Goal: Task Accomplishment & Management: Manage account settings

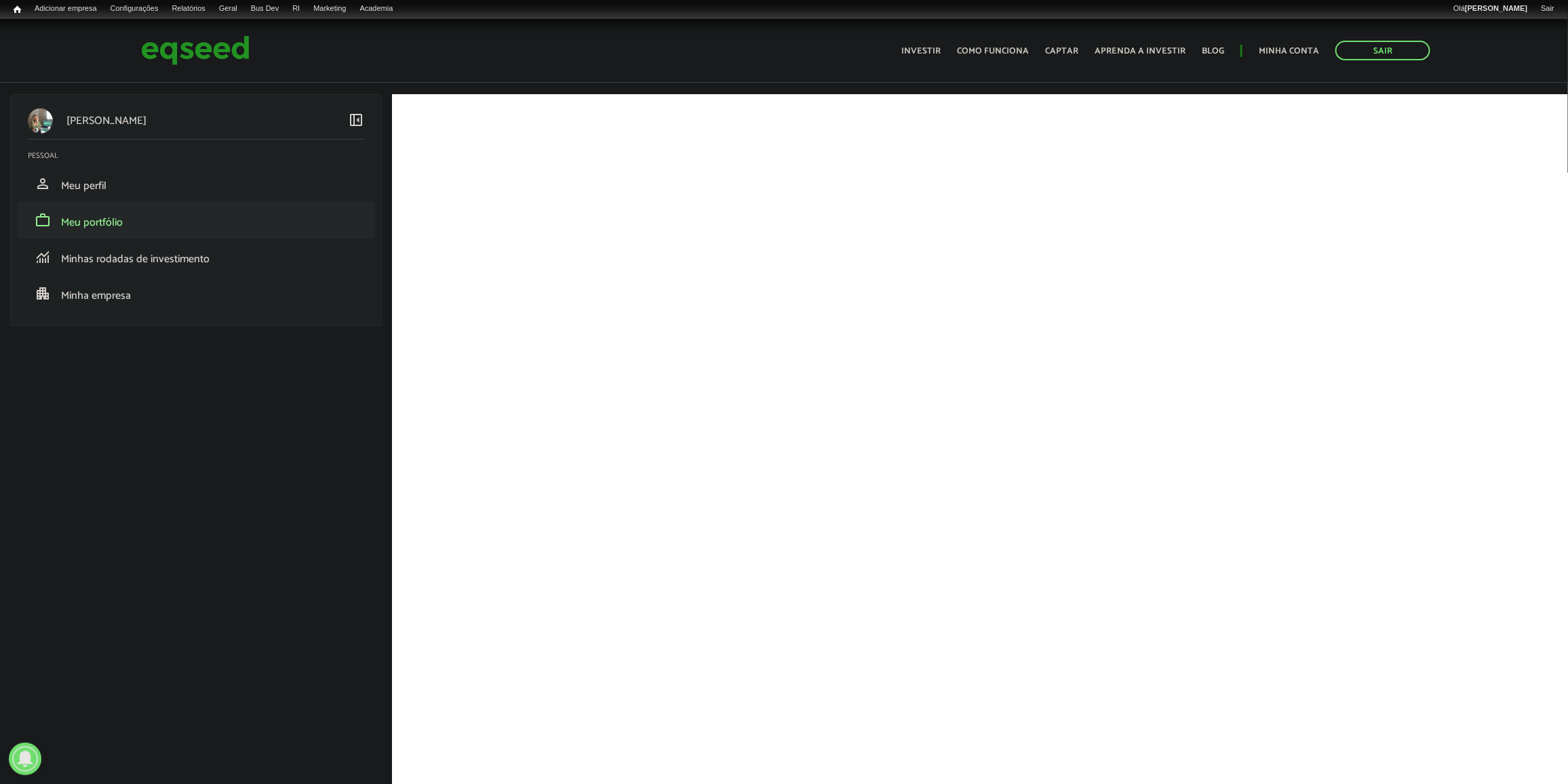
click at [166, 205] on li "work Meu portfólio" at bounding box center [197, 220] width 357 height 37
click at [161, 222] on link "work Meu portfólio" at bounding box center [196, 219] width 336 height 16
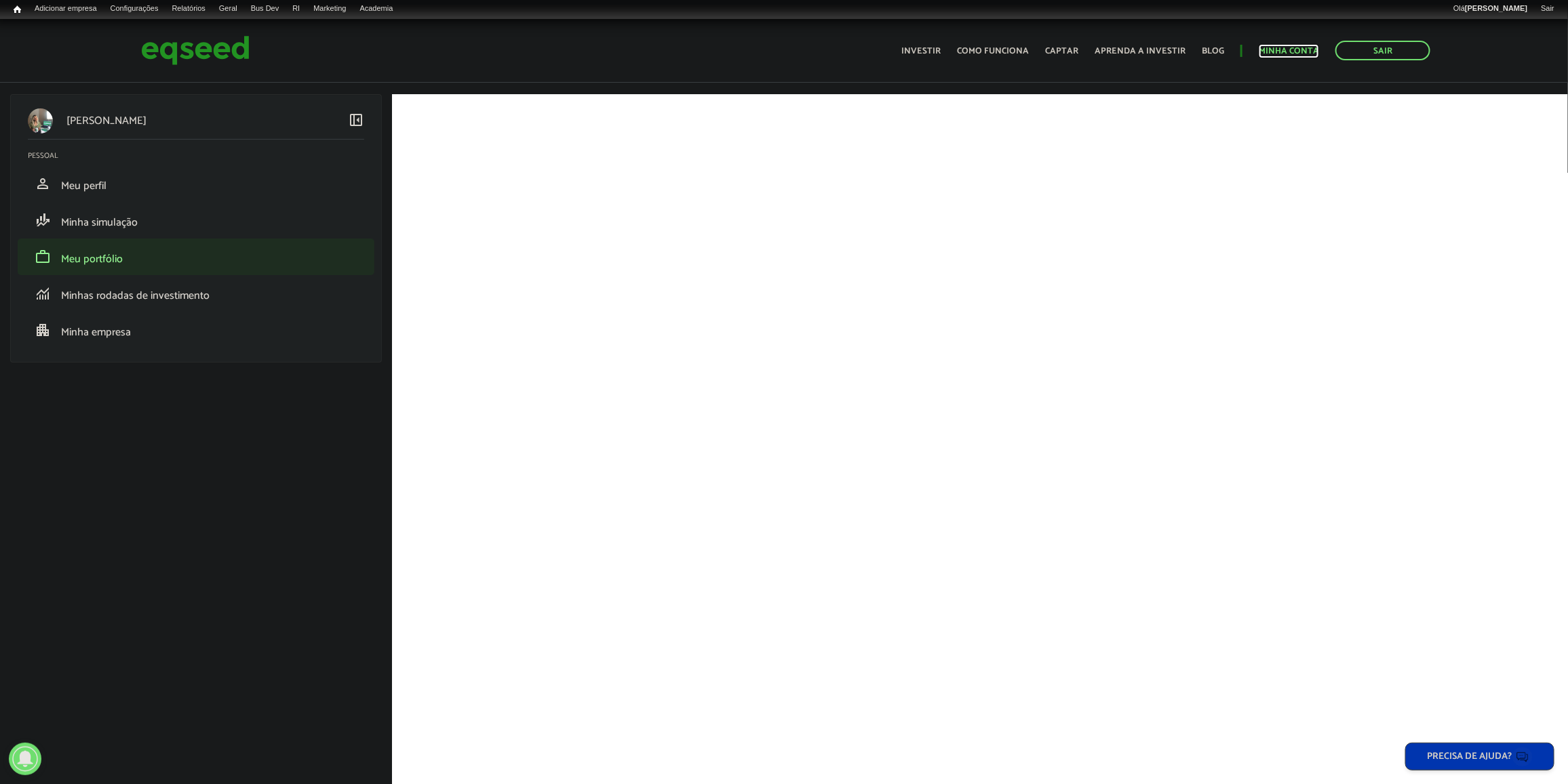
click at [1306, 47] on link "Minha conta" at bounding box center [1289, 50] width 61 height 9
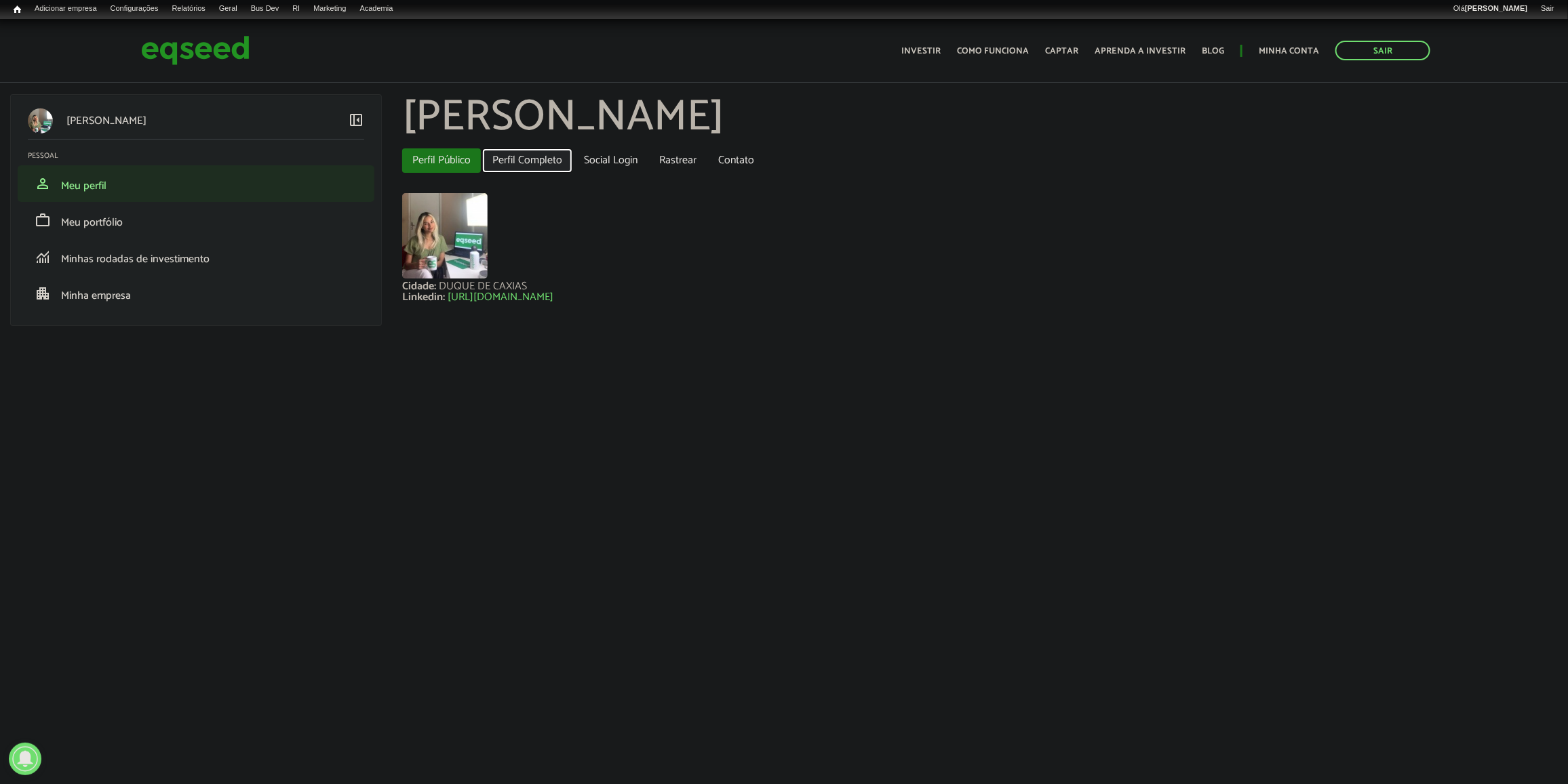
click at [539, 170] on link "Perfil Completo" at bounding box center [527, 160] width 90 height 25
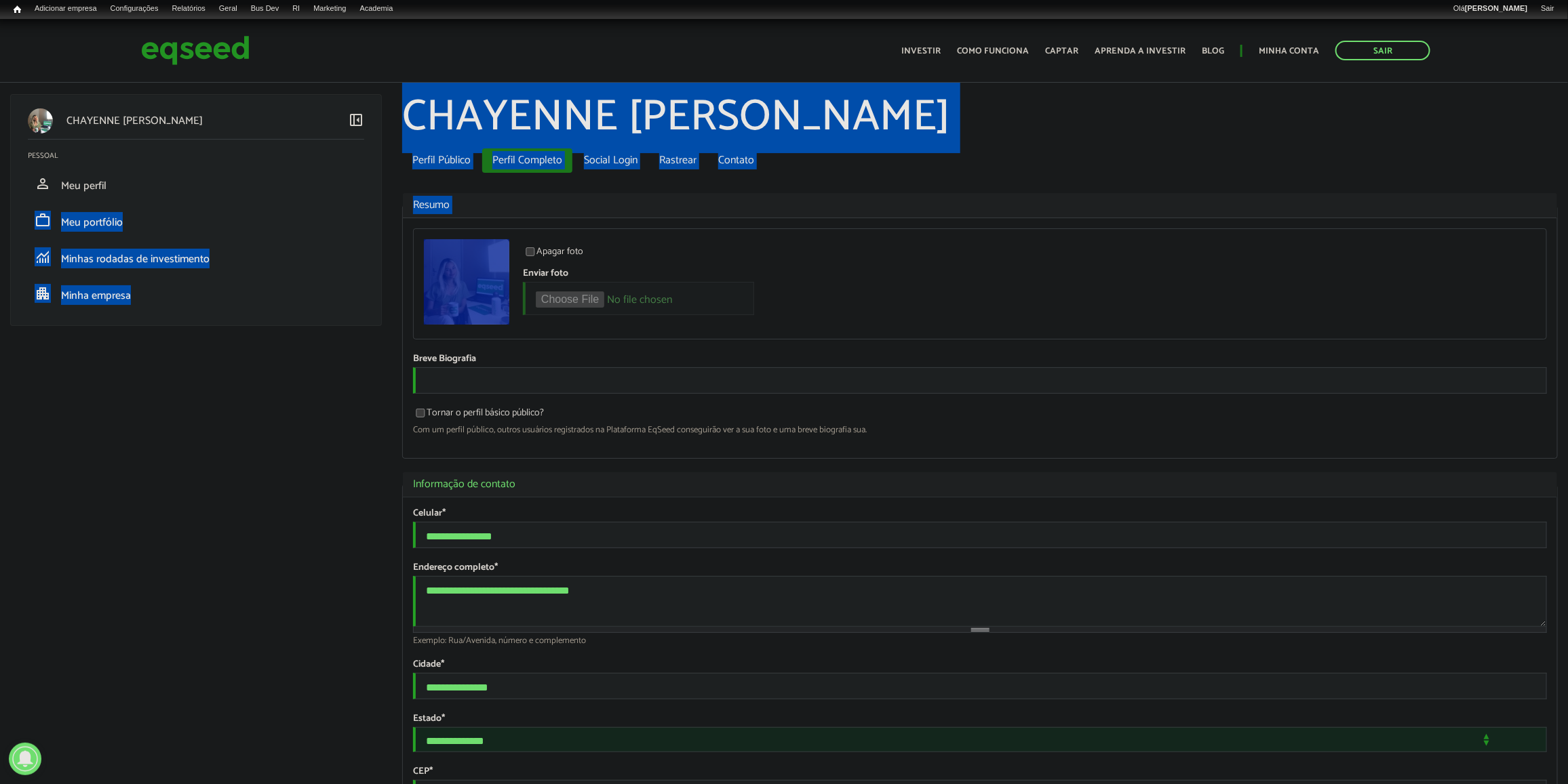
drag, startPoint x: 390, startPoint y: 187, endPoint x: 446, endPoint y: 231, distance: 71.2
click at [446, 94] on div "CHAYENNE TENÓRIO BARBOSA left_panel_close Pessoal person Meu perfil finance_mod…" at bounding box center [784, 94] width 1568 height 0
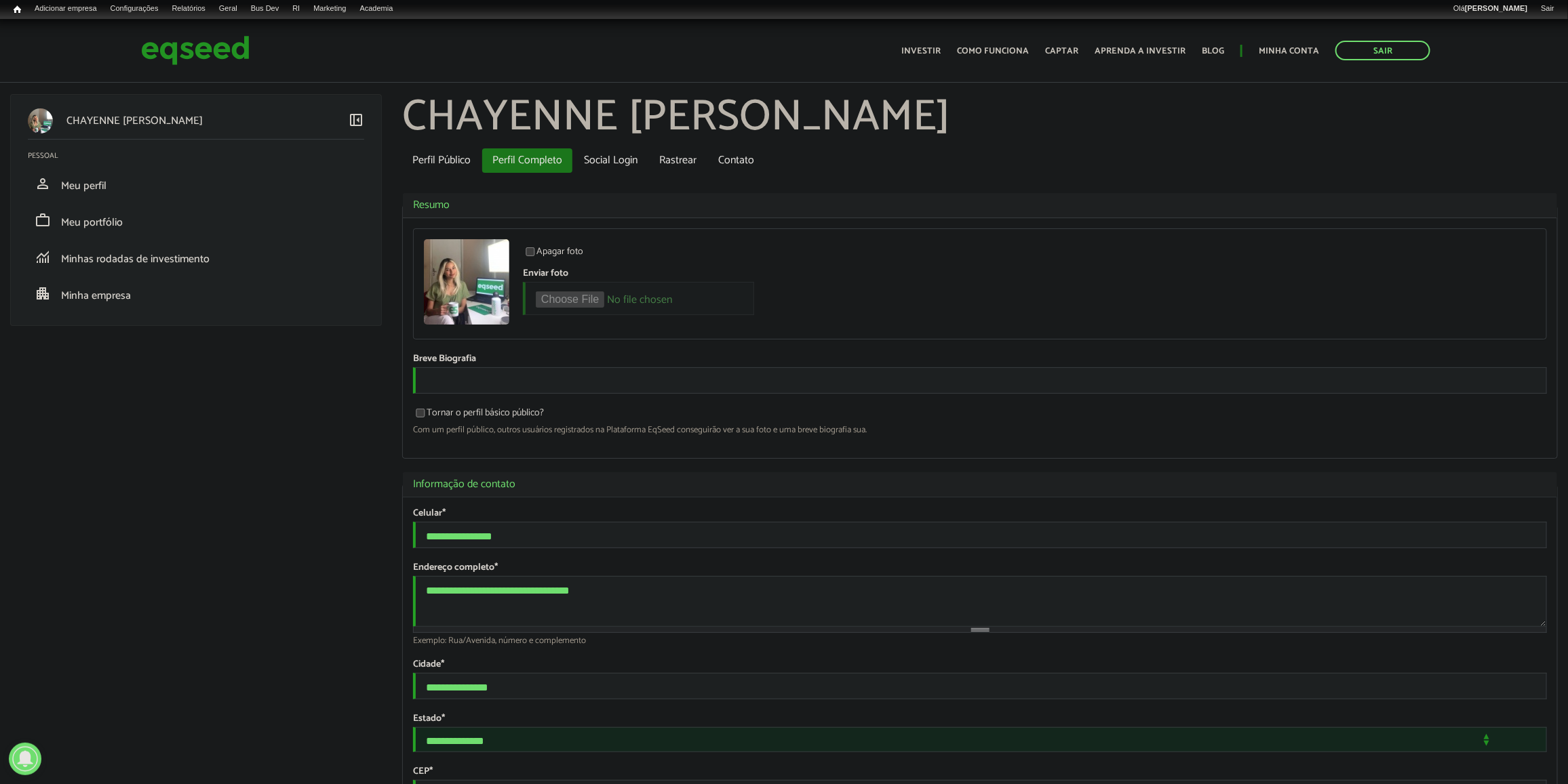
drag, startPoint x: 446, startPoint y: 231, endPoint x: 357, endPoint y: 387, distance: 179.6
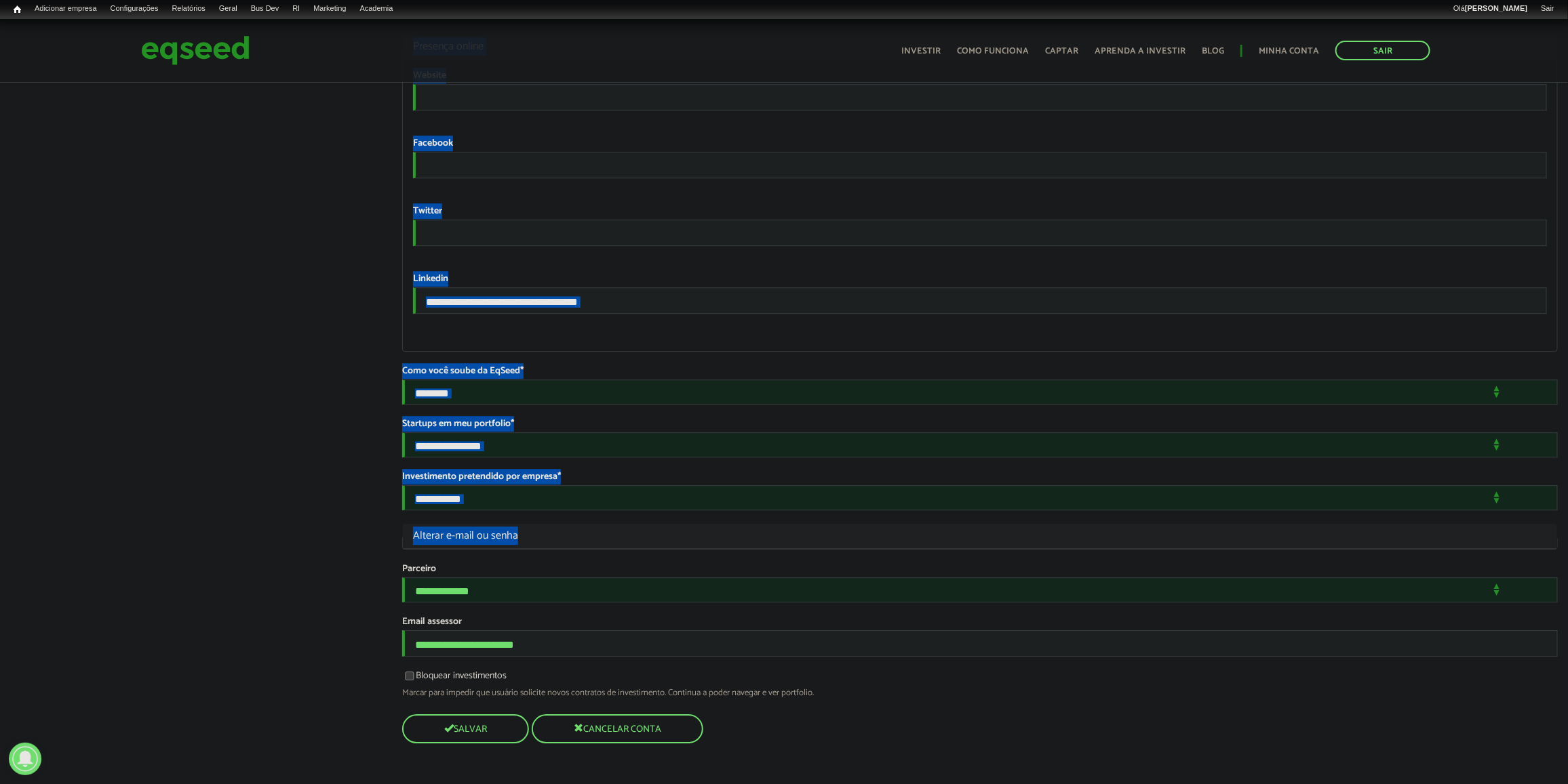
scroll to position [2312, 0]
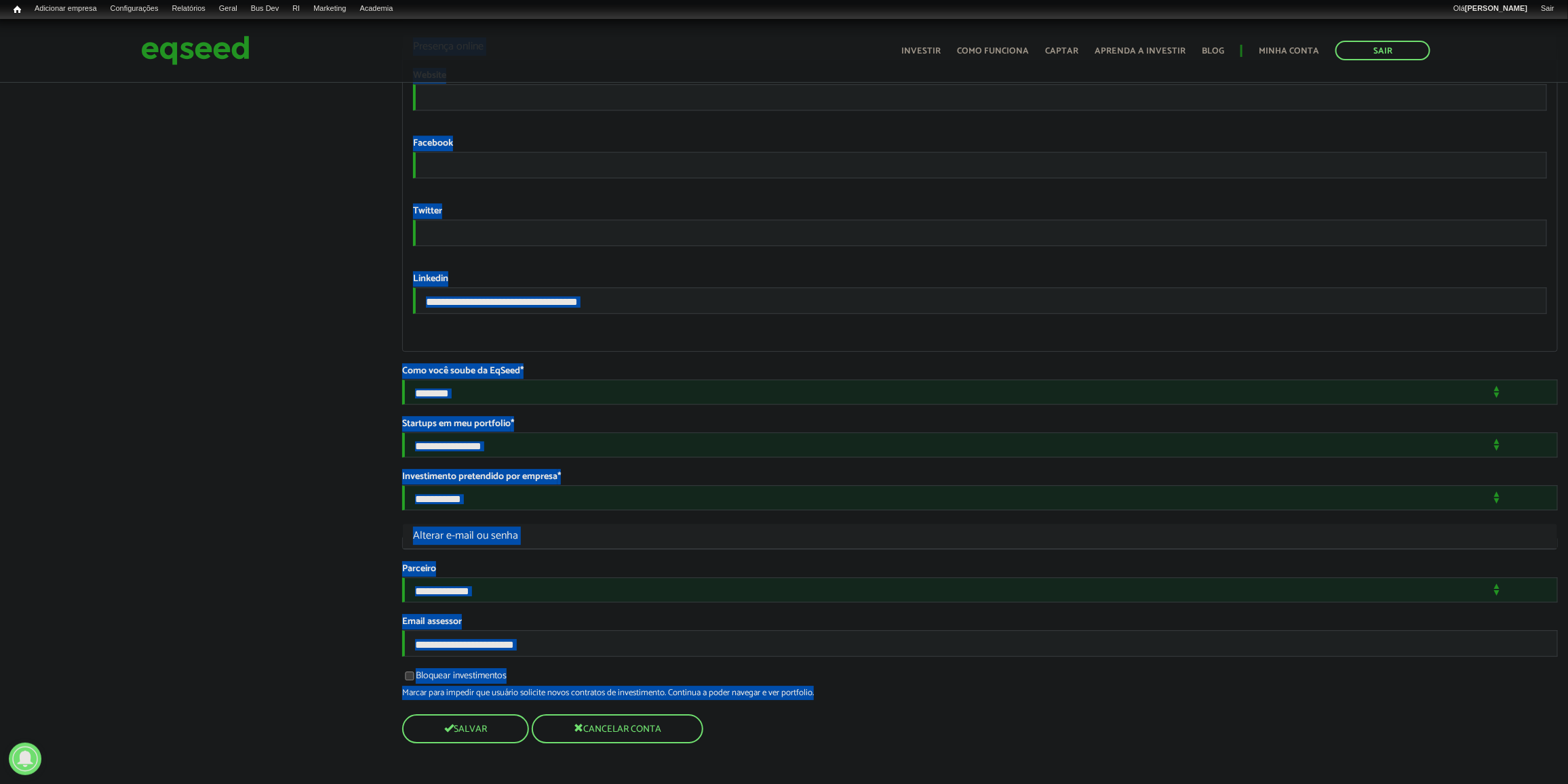
drag, startPoint x: 406, startPoint y: 194, endPoint x: 860, endPoint y: 690, distance: 672.4
copy div "**********"
